Goal: Find specific page/section: Find specific page/section

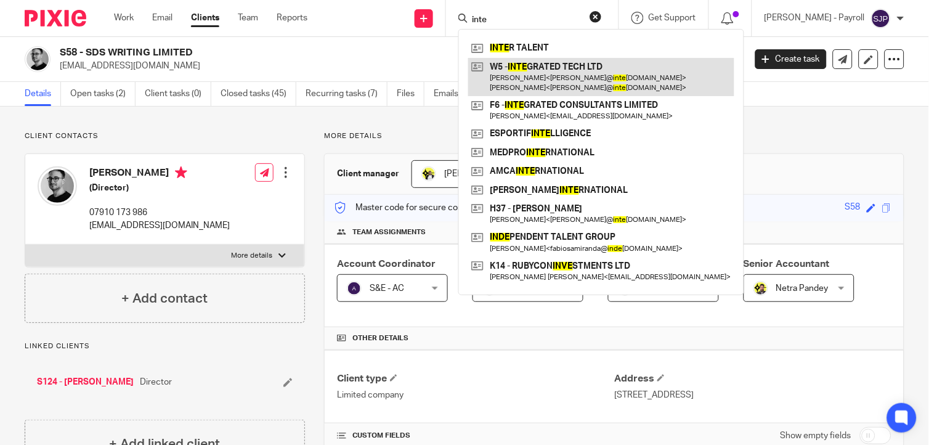
type input "inte"
click at [544, 78] on link at bounding box center [601, 77] width 266 height 38
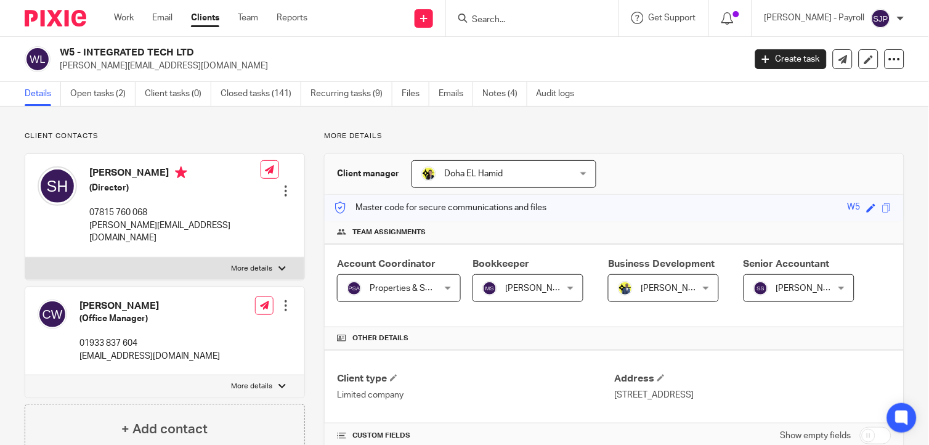
drag, startPoint x: 81, startPoint y: 52, endPoint x: 206, endPoint y: 52, distance: 125.1
click at [206, 52] on h2 "W5 - INTEGRATED TECH LTD" at bounding box center [331, 52] width 542 height 13
copy h2 "INTEGRATED TECH LTD"
